Goal: Task Accomplishment & Management: Use online tool/utility

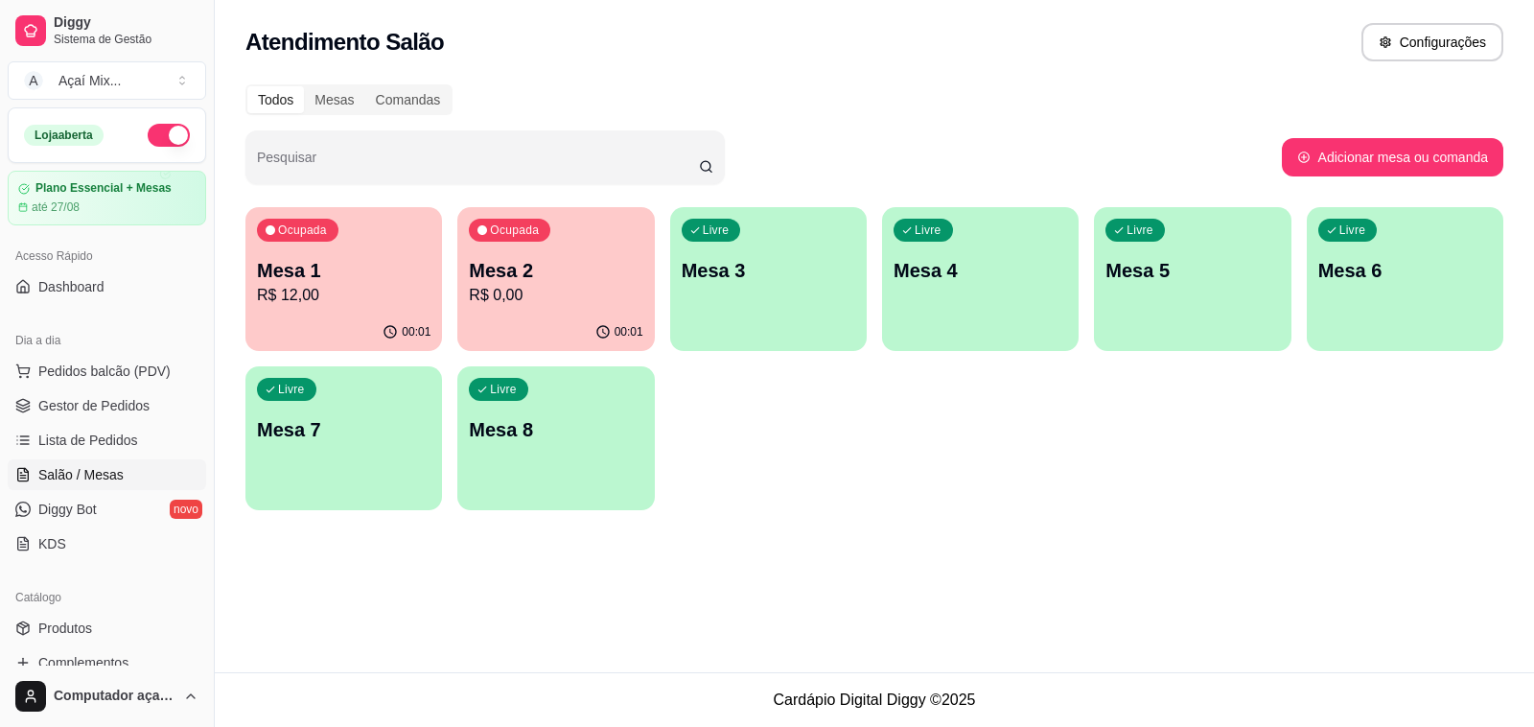
click at [289, 256] on div "Ocupada Mesa 1 R$ 12,00" at bounding box center [343, 260] width 197 height 106
click at [537, 199] on div "Todos Mesas Comandas Pesquisar Adicionar mesa ou comanda Ocupada Mesa 1 R$ 12,0…" at bounding box center [874, 303] width 1319 height 460
click at [558, 281] on p "Mesa 2" at bounding box center [556, 270] width 174 height 27
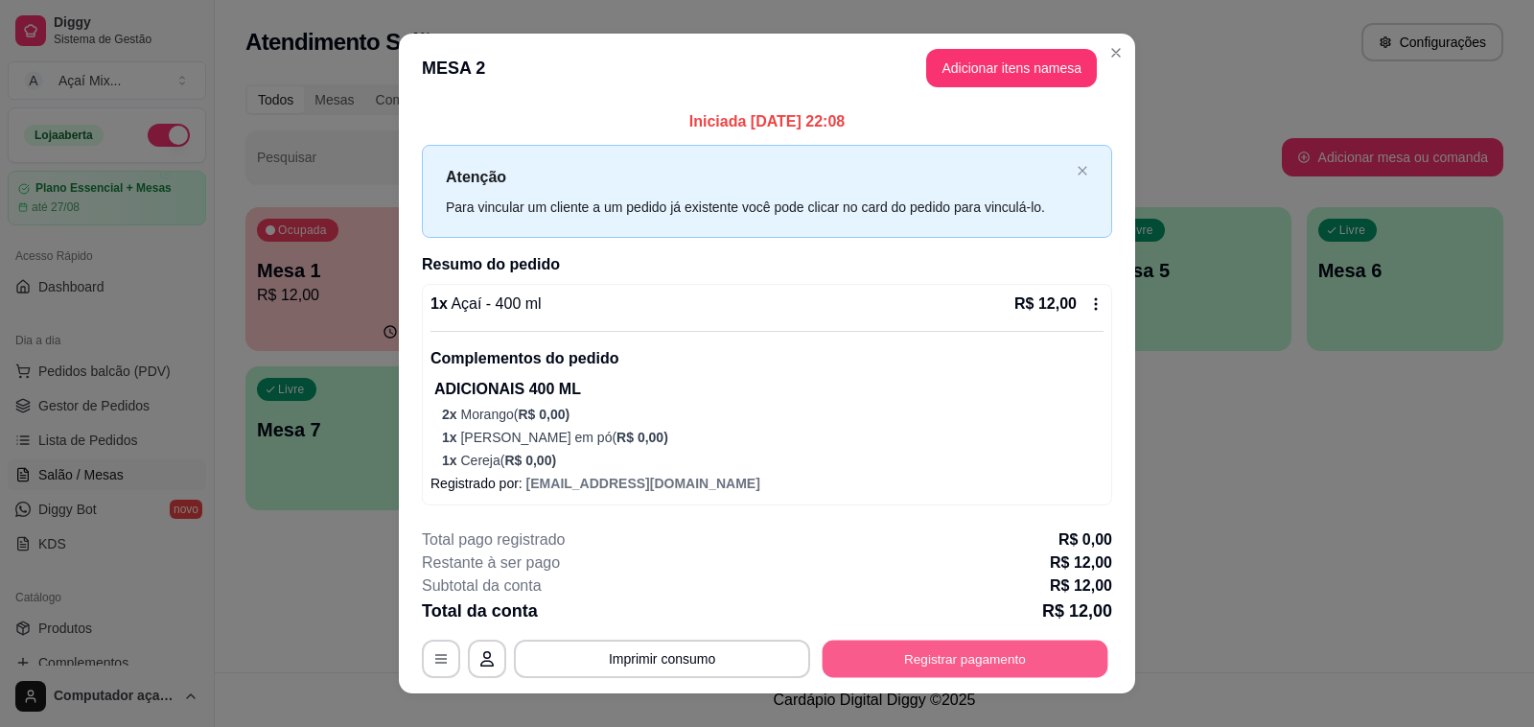
click at [877, 662] on button "Registrar pagamento" at bounding box center [966, 658] width 286 height 37
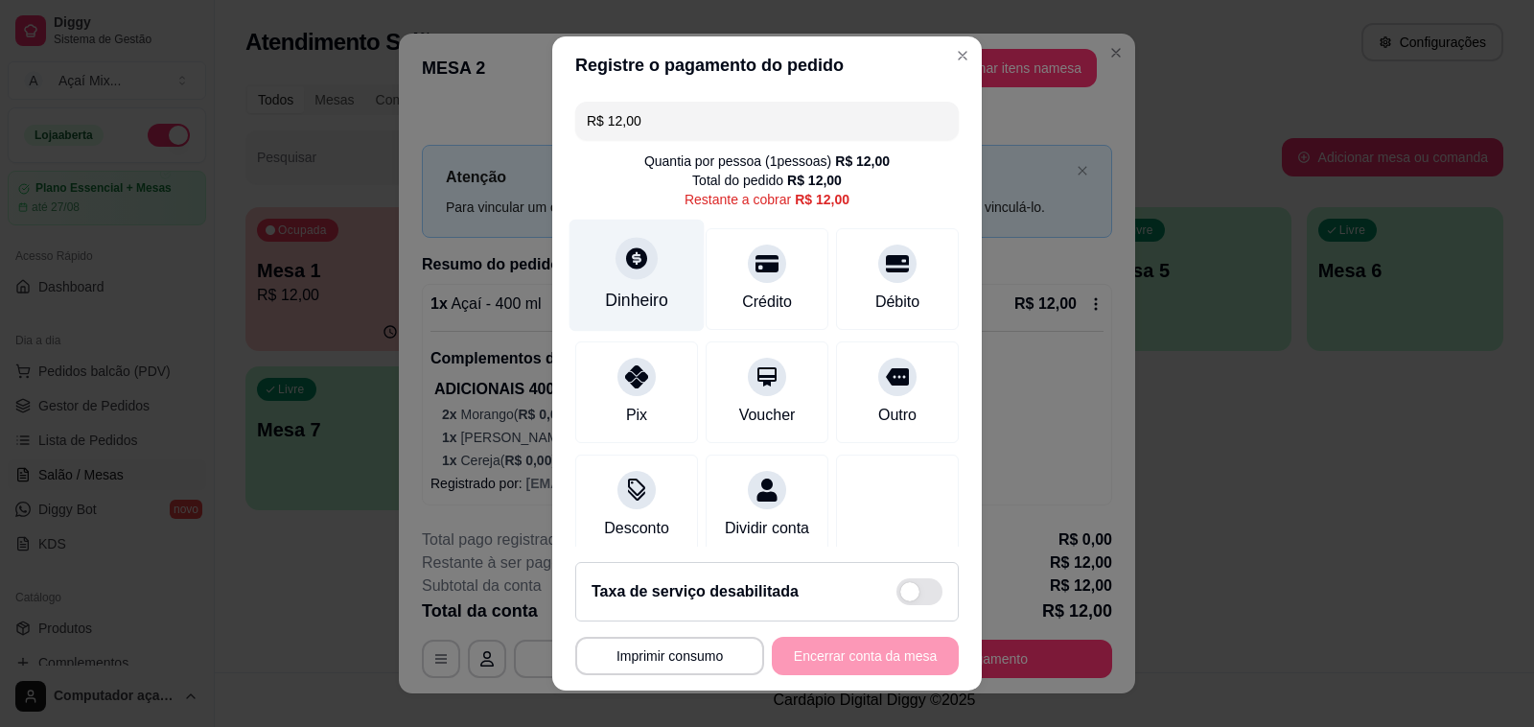
click at [634, 268] on div at bounding box center [636, 258] width 42 height 42
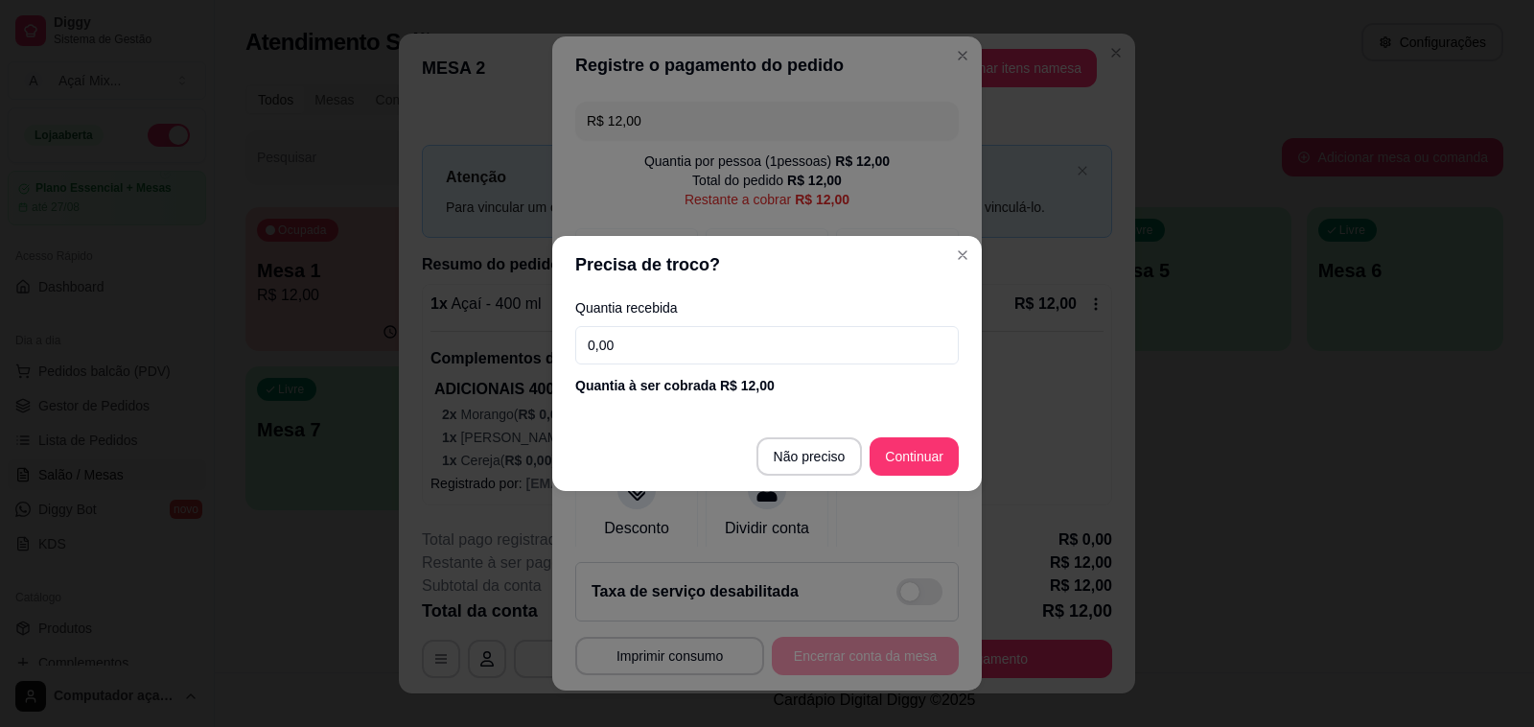
click at [716, 351] on input "0,00" at bounding box center [766, 345] width 383 height 38
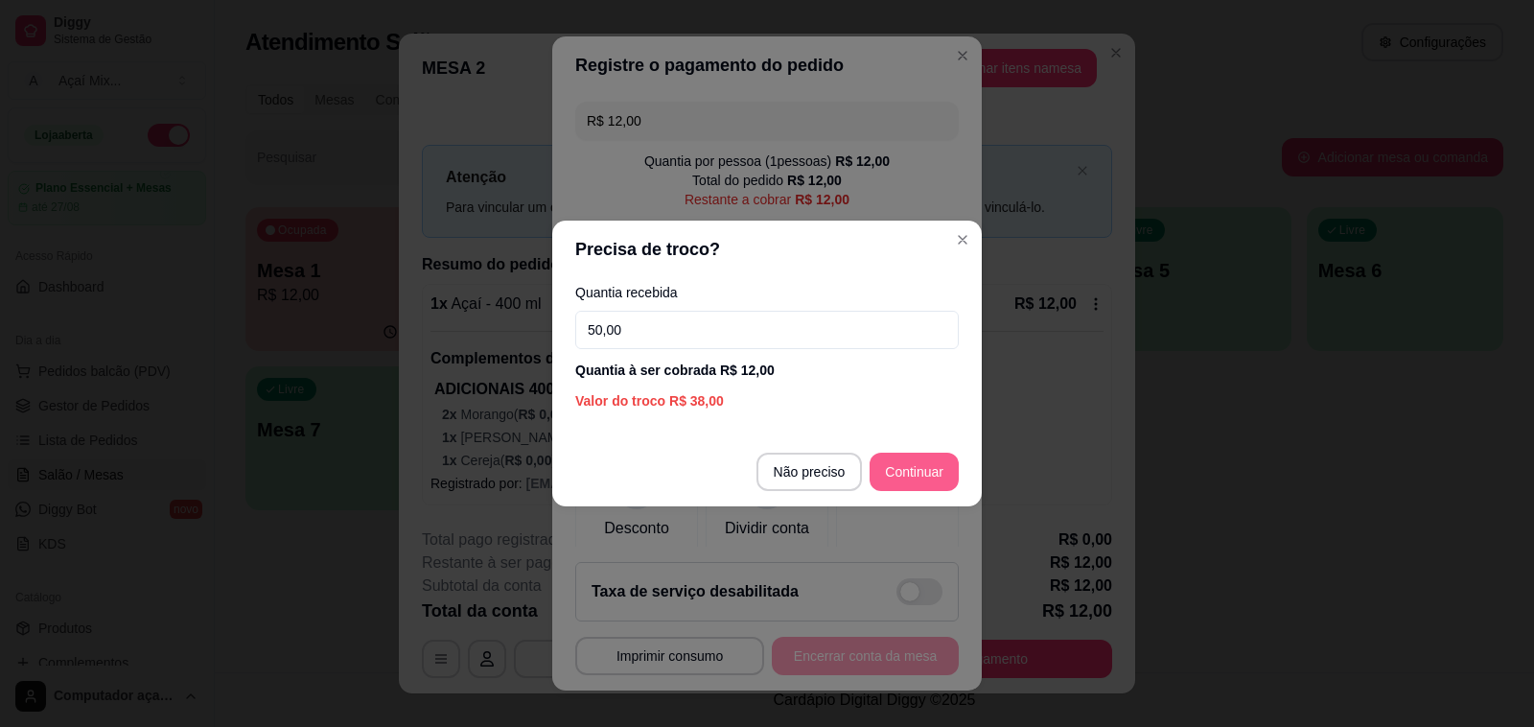
type input "50,00"
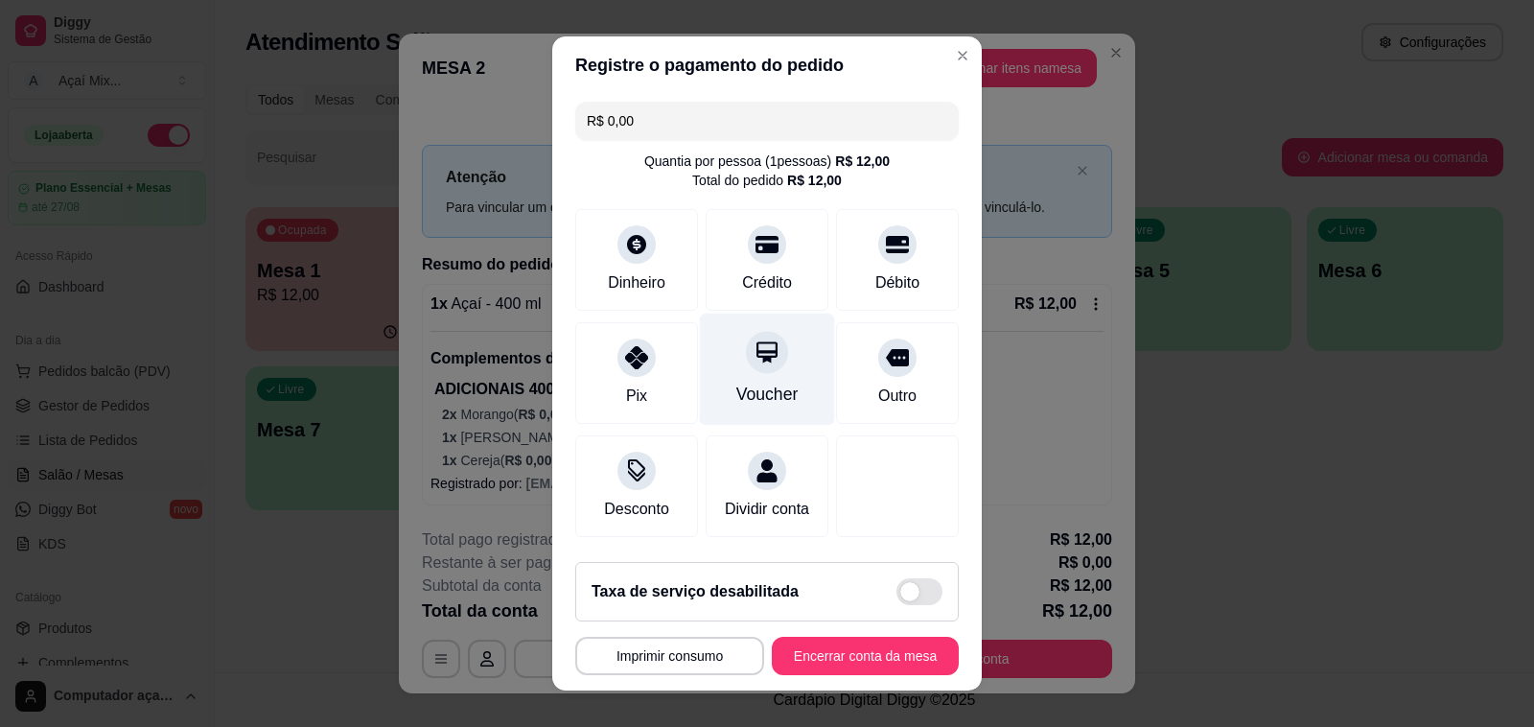
scroll to position [121, 0]
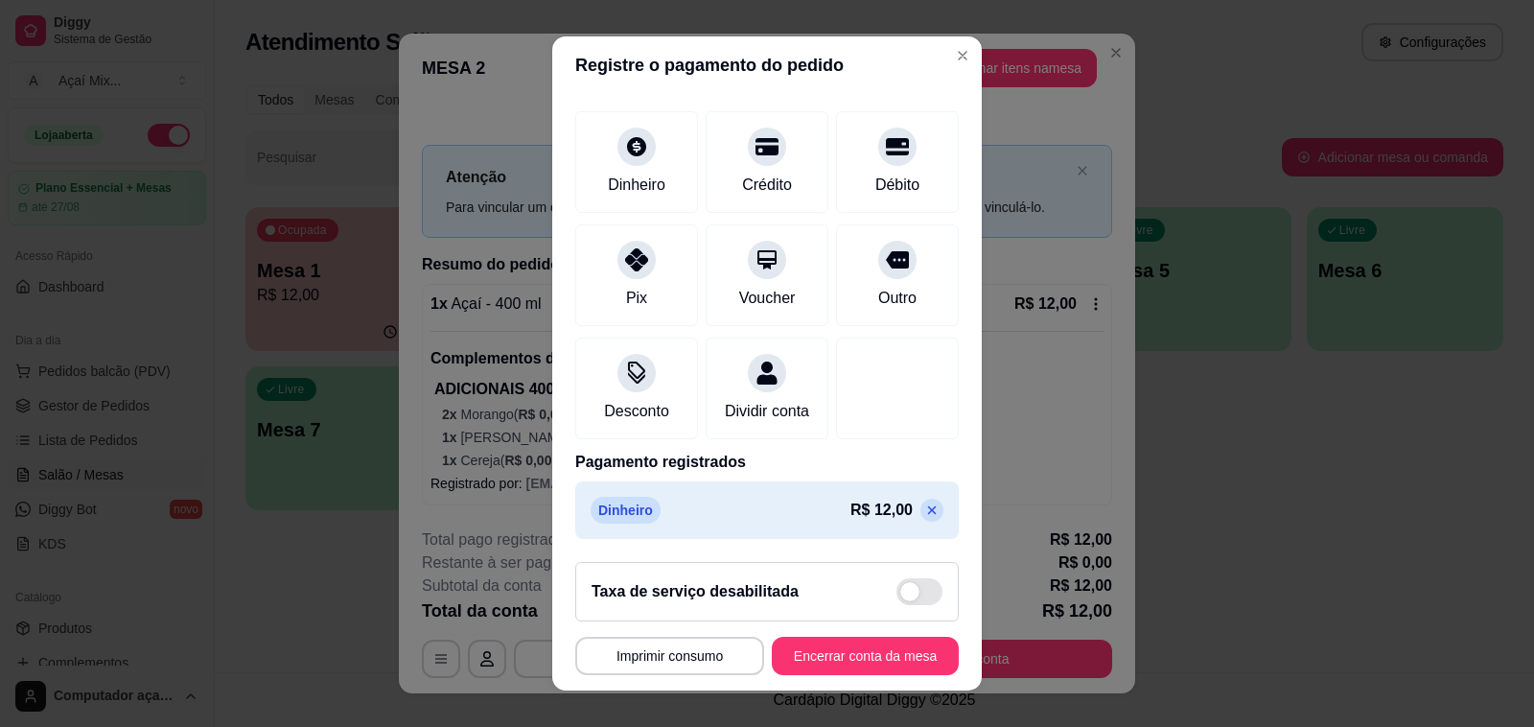
click at [924, 515] on icon at bounding box center [931, 509] width 15 height 15
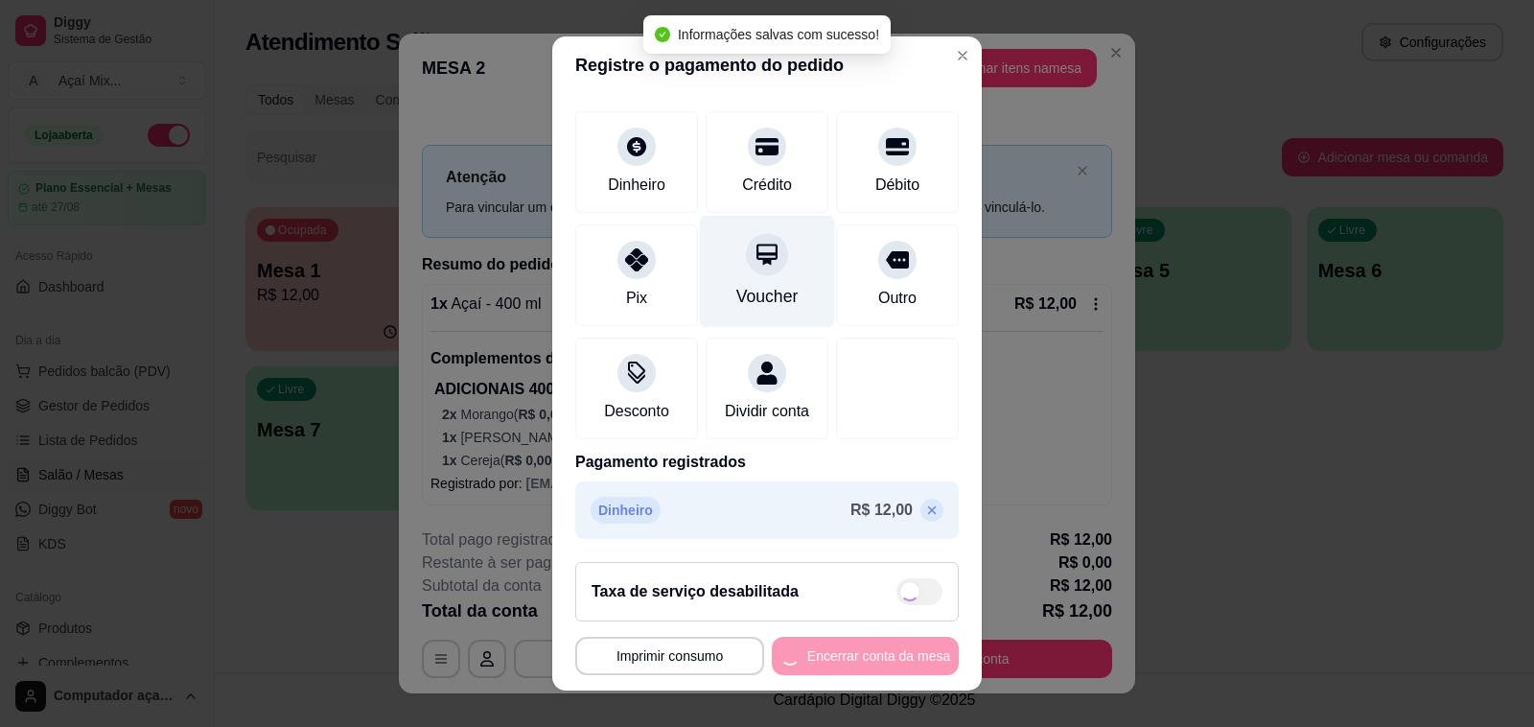
type input "R$ 12,00"
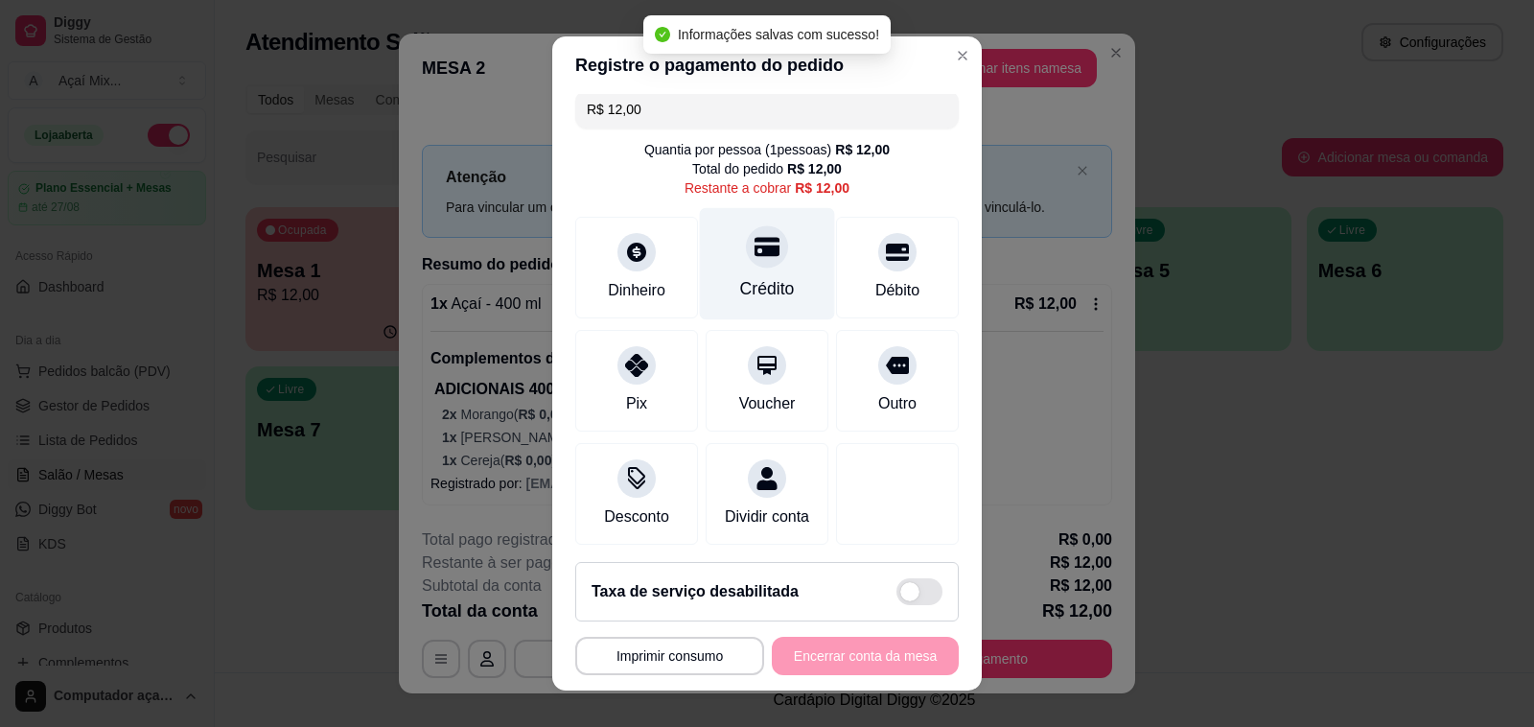
scroll to position [0, 0]
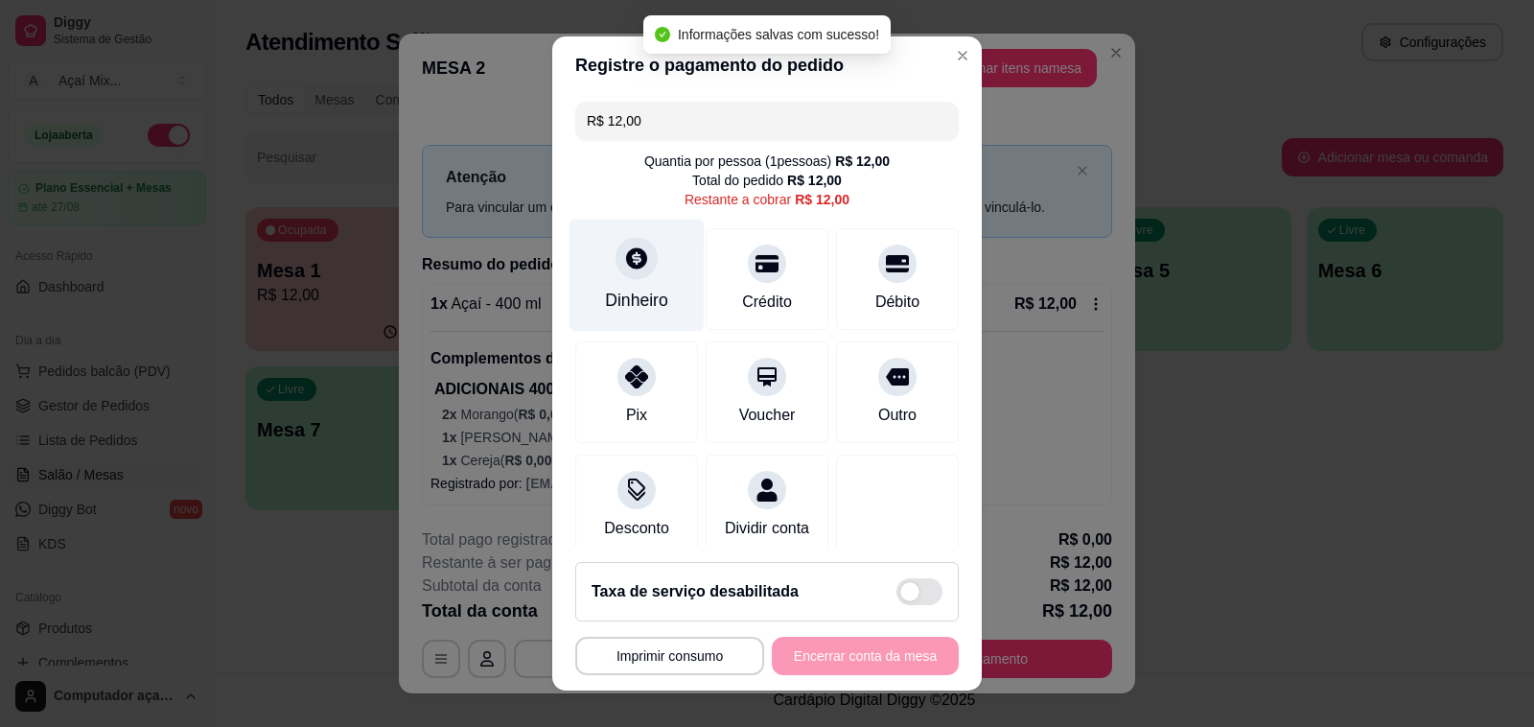
click at [647, 279] on div "Dinheiro" at bounding box center [636, 276] width 135 height 112
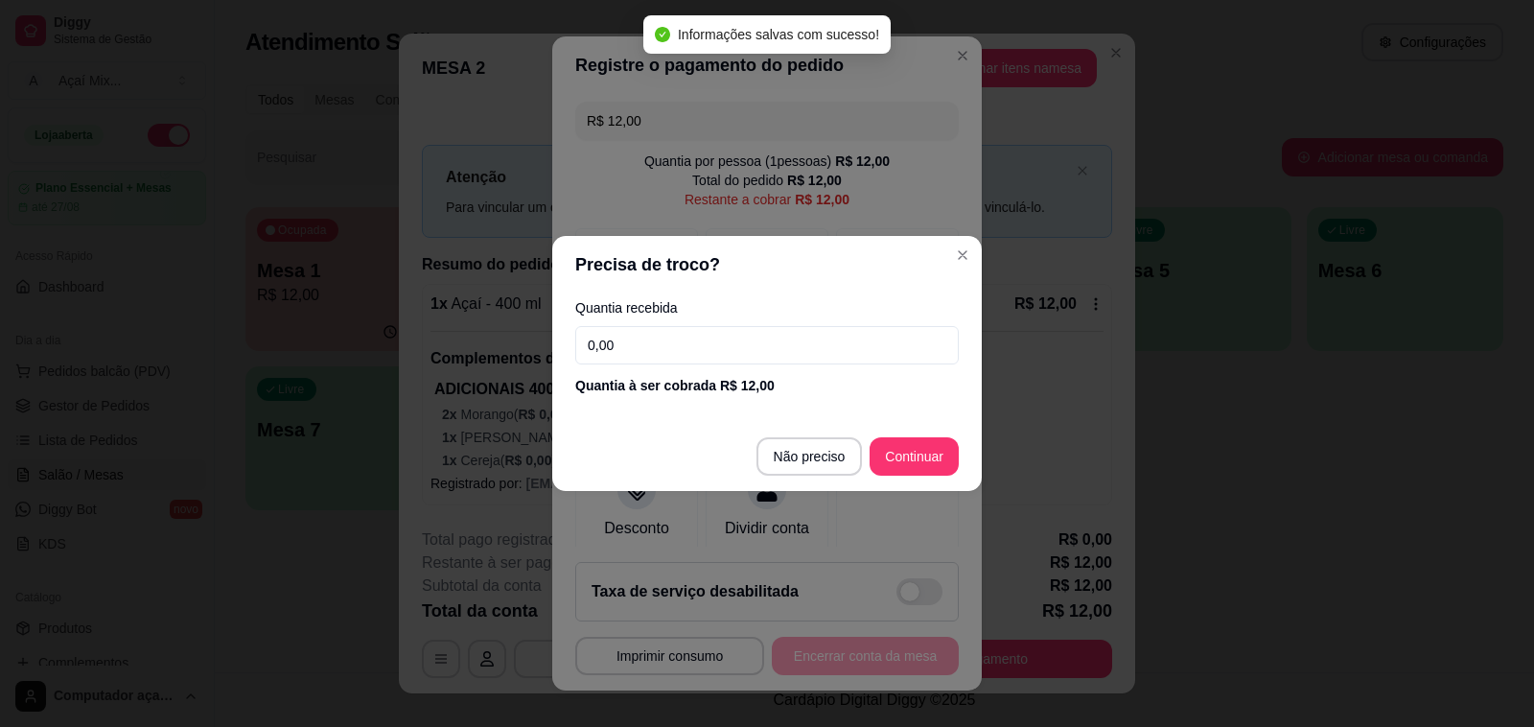
click at [681, 357] on input "0,00" at bounding box center [766, 345] width 383 height 38
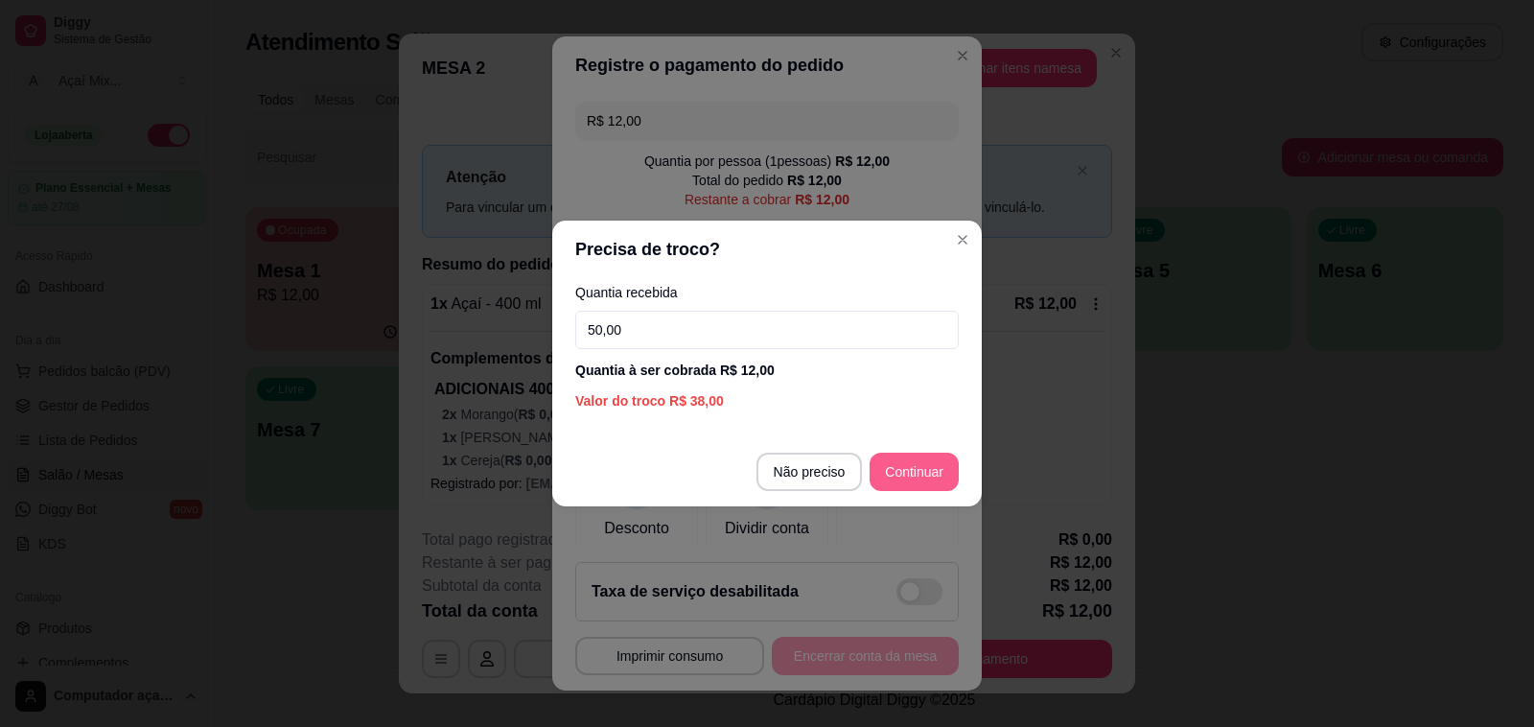
type input "50,00"
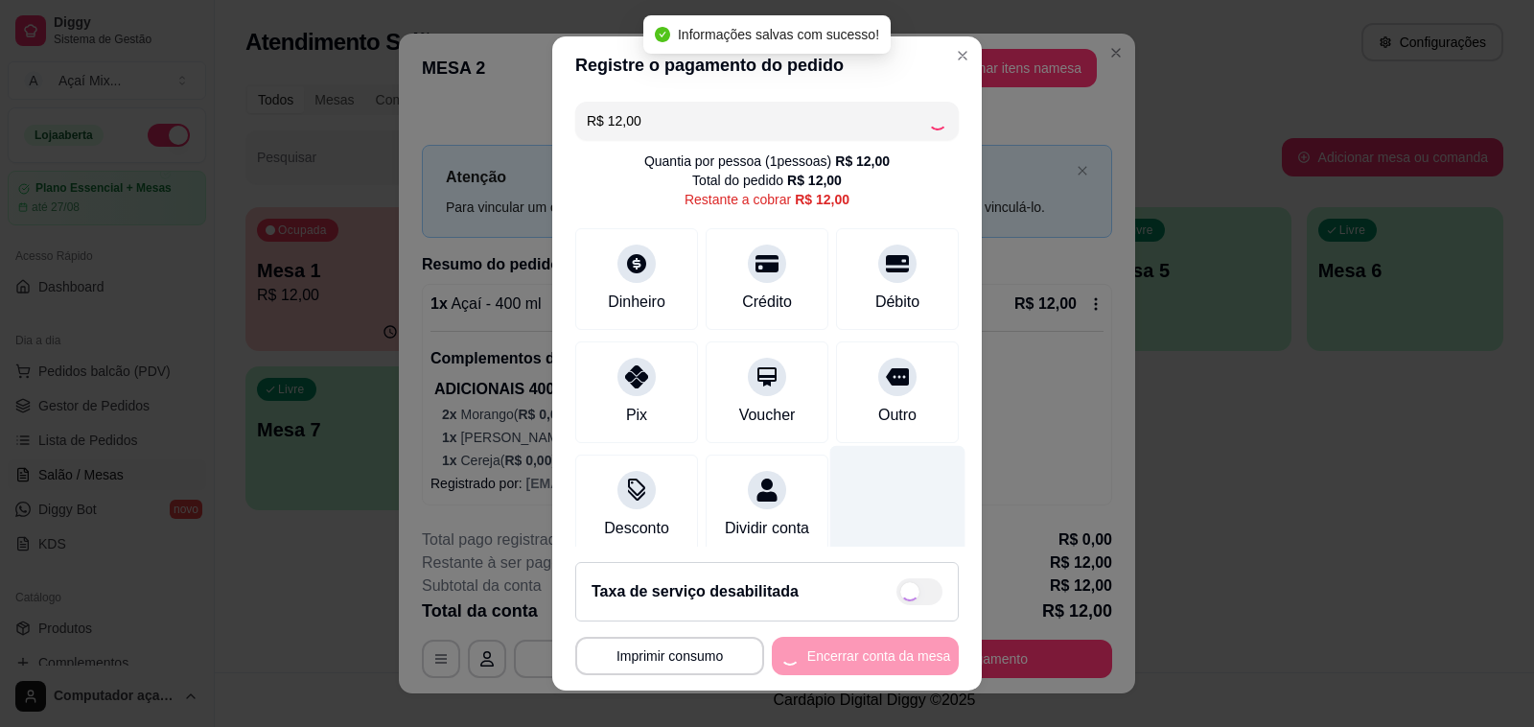
type input "R$ 0,00"
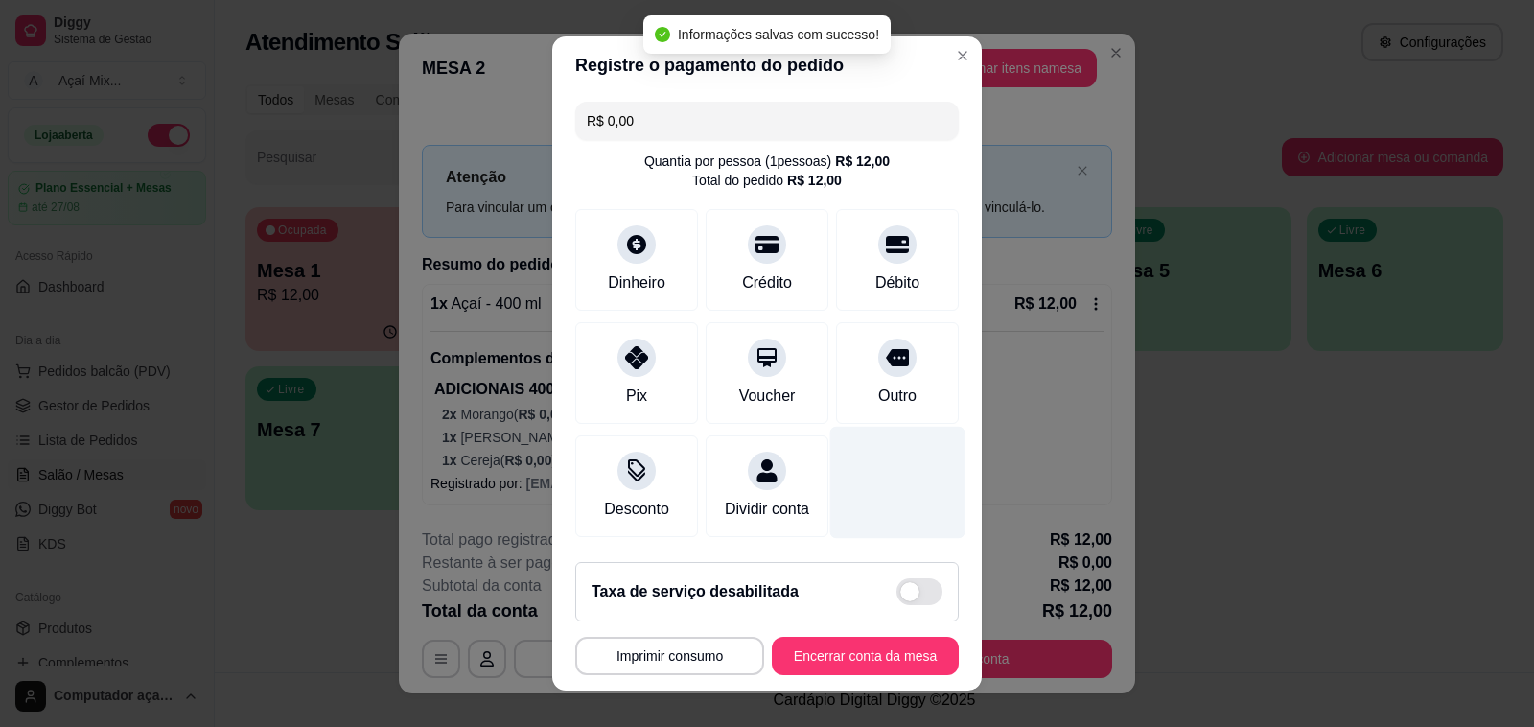
scroll to position [121, 0]
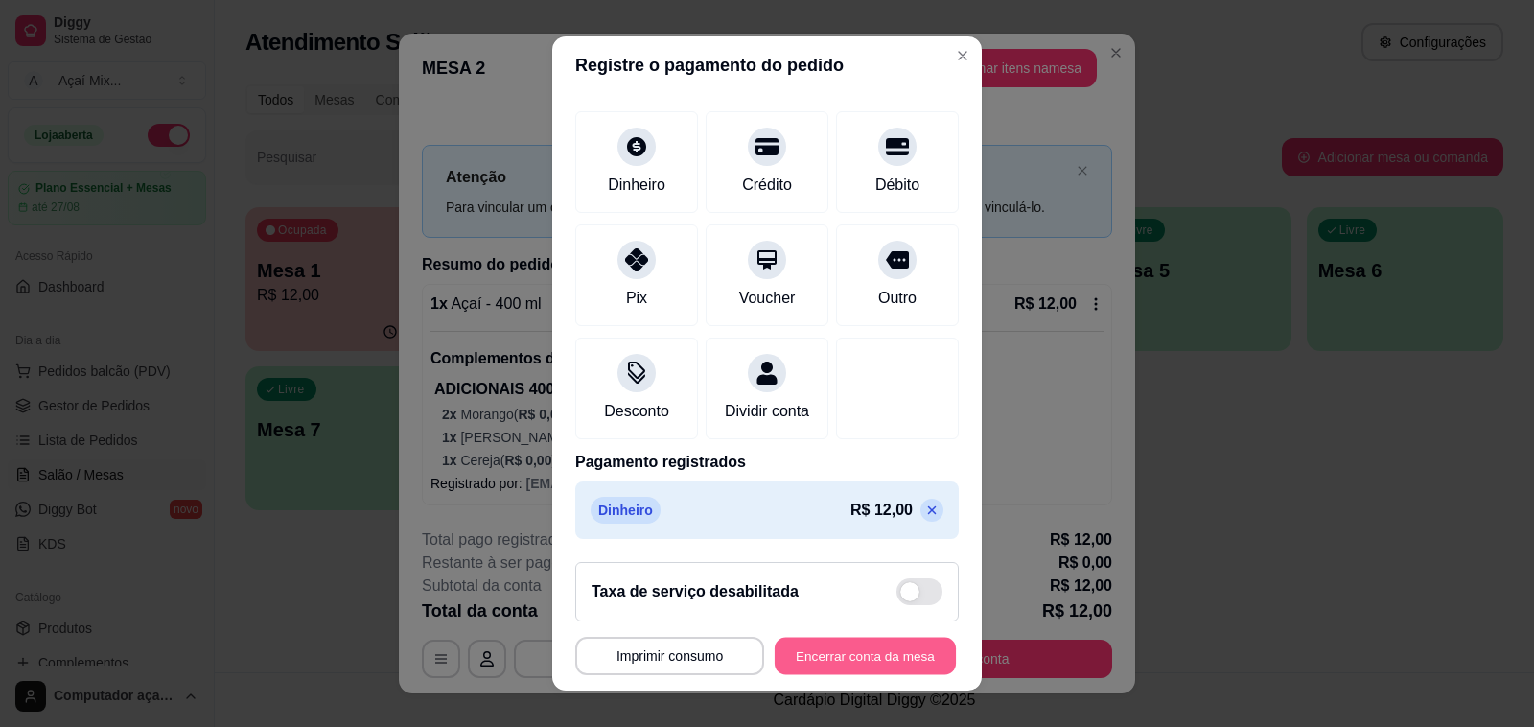
click at [854, 666] on button "Encerrar conta da mesa" at bounding box center [865, 656] width 181 height 37
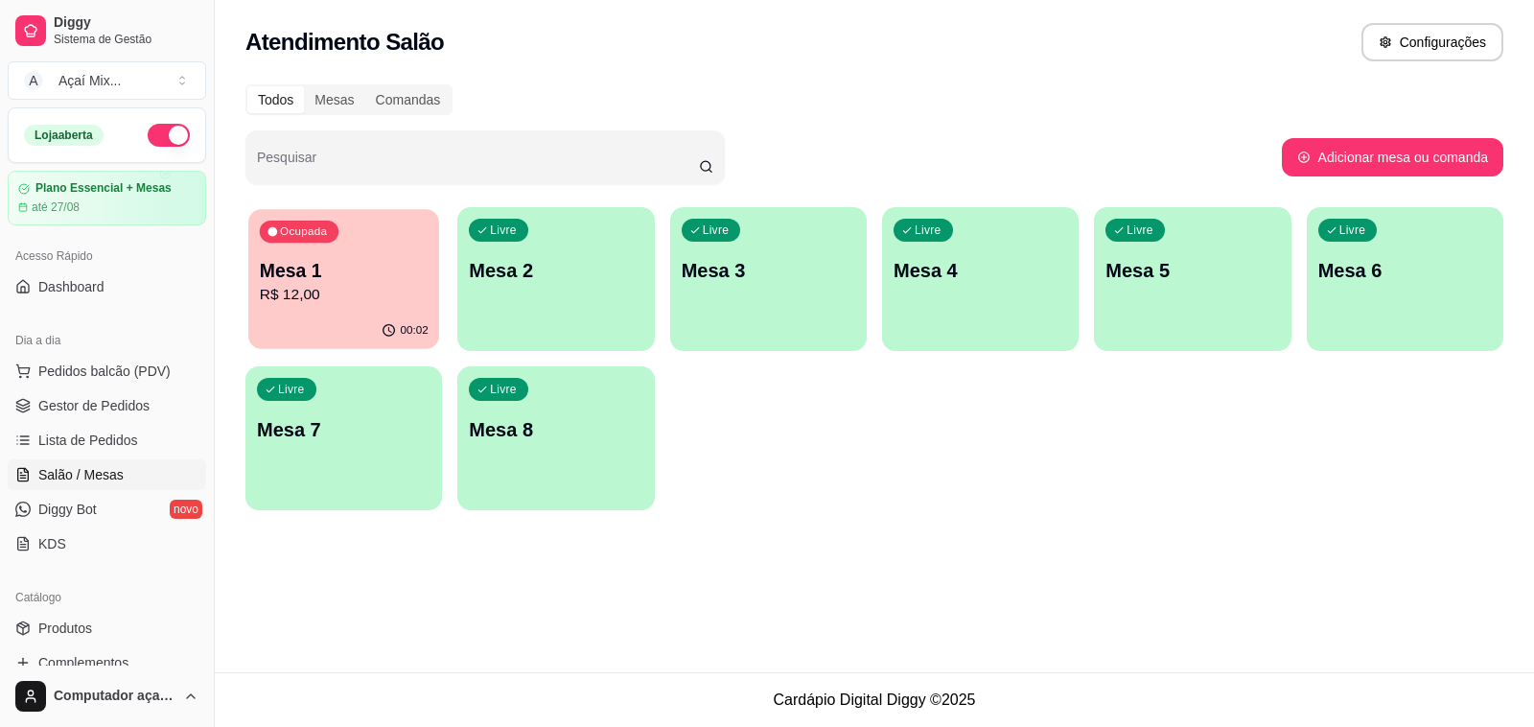
click at [336, 225] on div "Ocupada" at bounding box center [299, 231] width 79 height 22
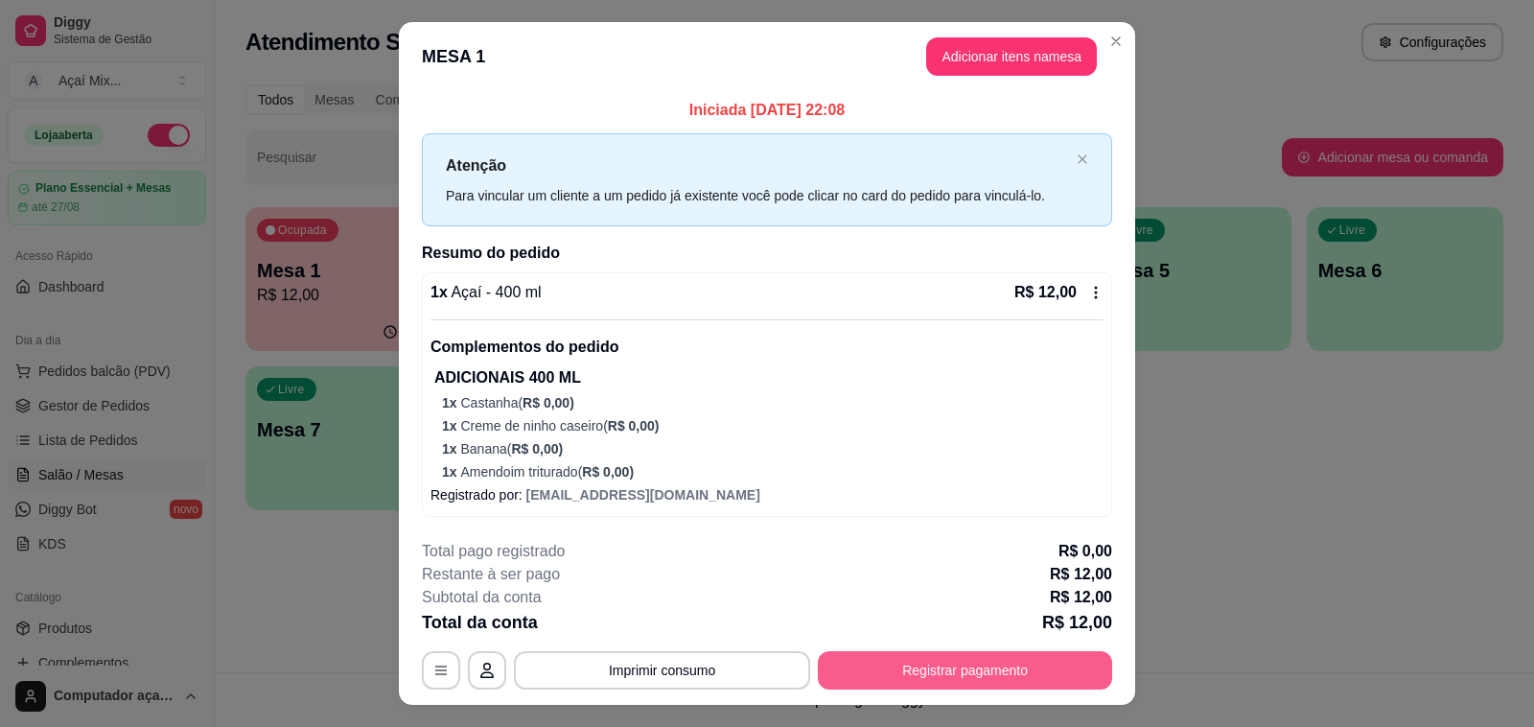
click at [917, 673] on button "Registrar pagamento" at bounding box center [965, 670] width 294 height 38
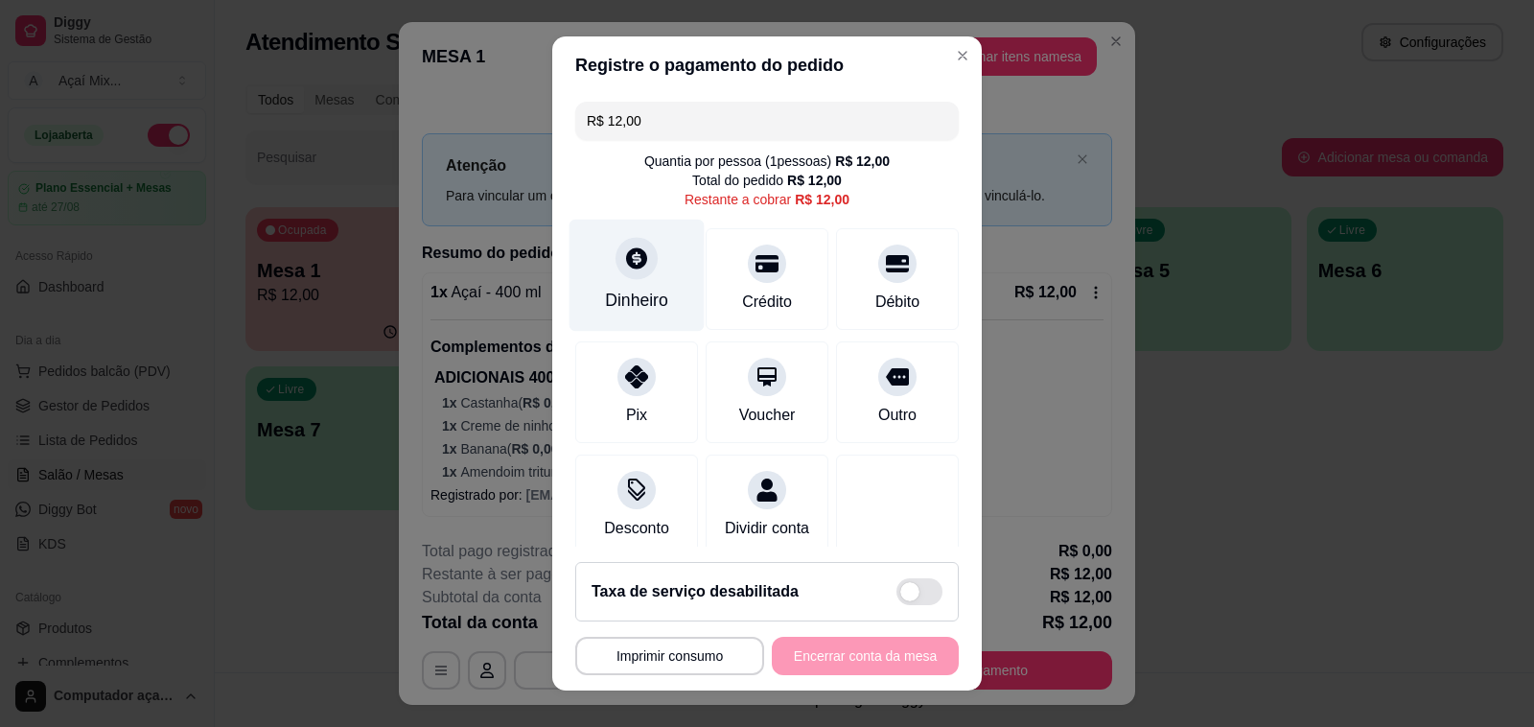
click at [628, 275] on div at bounding box center [636, 258] width 42 height 42
type input "R$ 0,00"
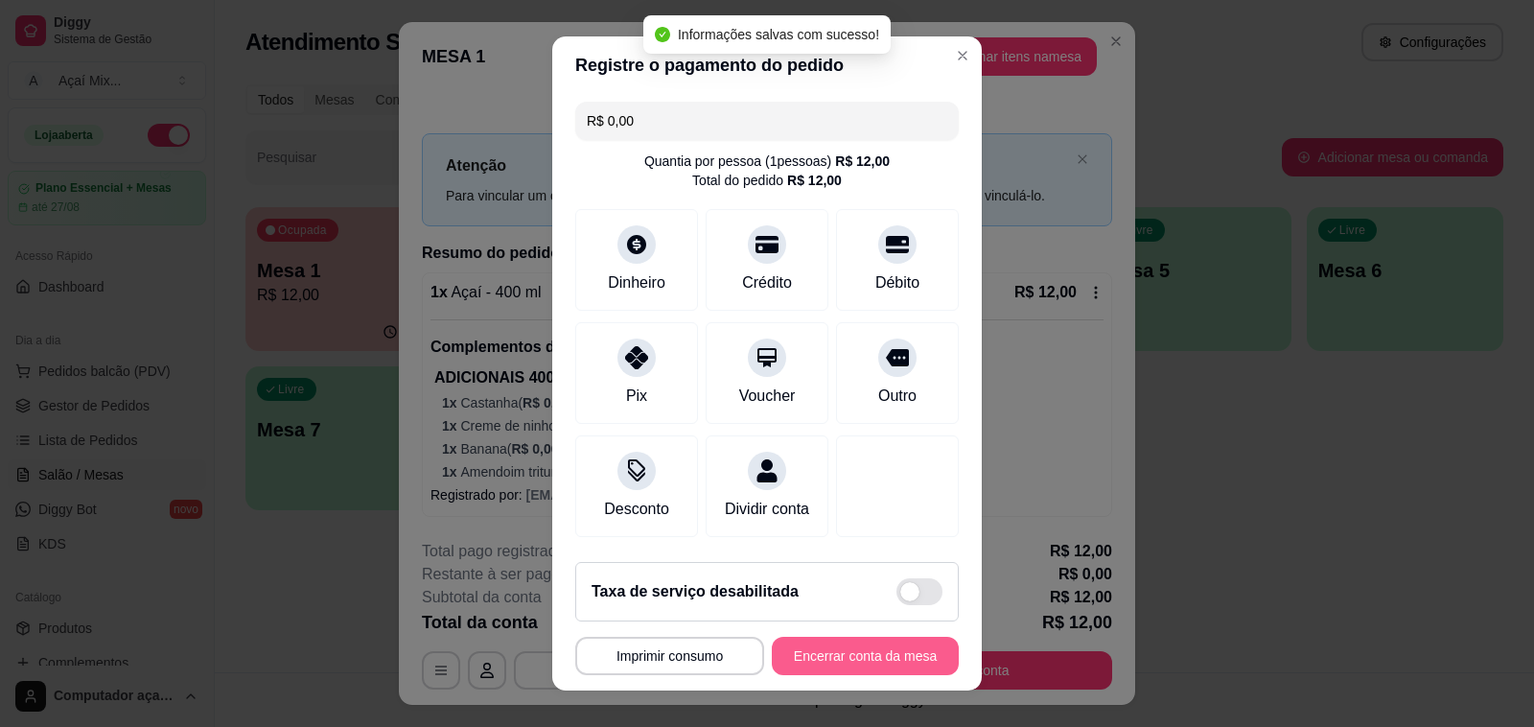
click at [850, 649] on button "Encerrar conta da mesa" at bounding box center [865, 656] width 187 height 38
